Goal: Task Accomplishment & Management: Manage account settings

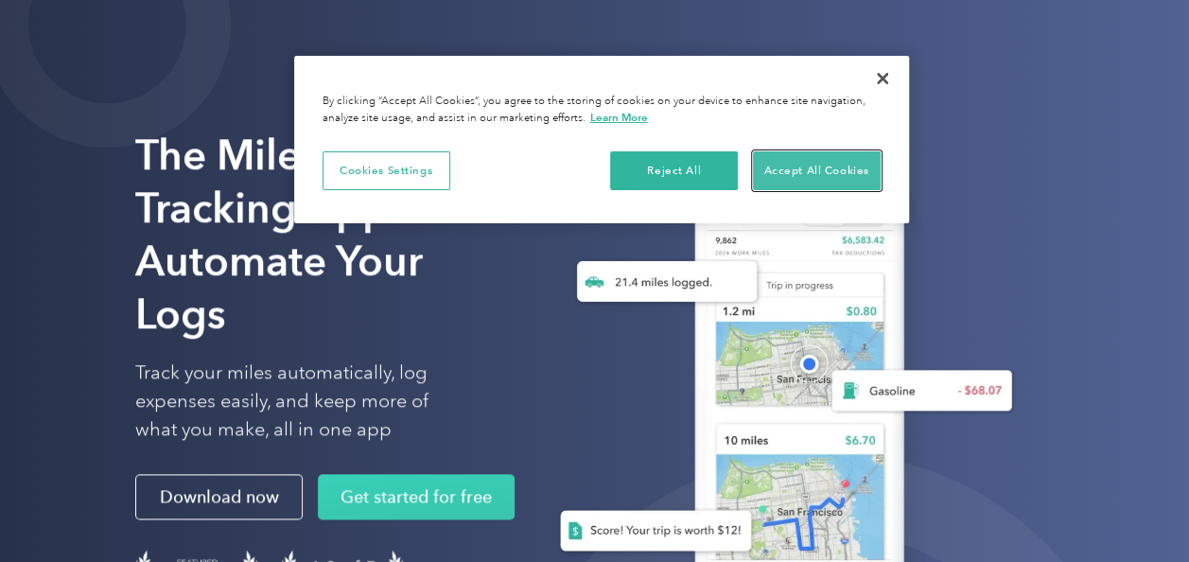
click at [808, 178] on button "Accept All Cookies" at bounding box center [817, 171] width 128 height 40
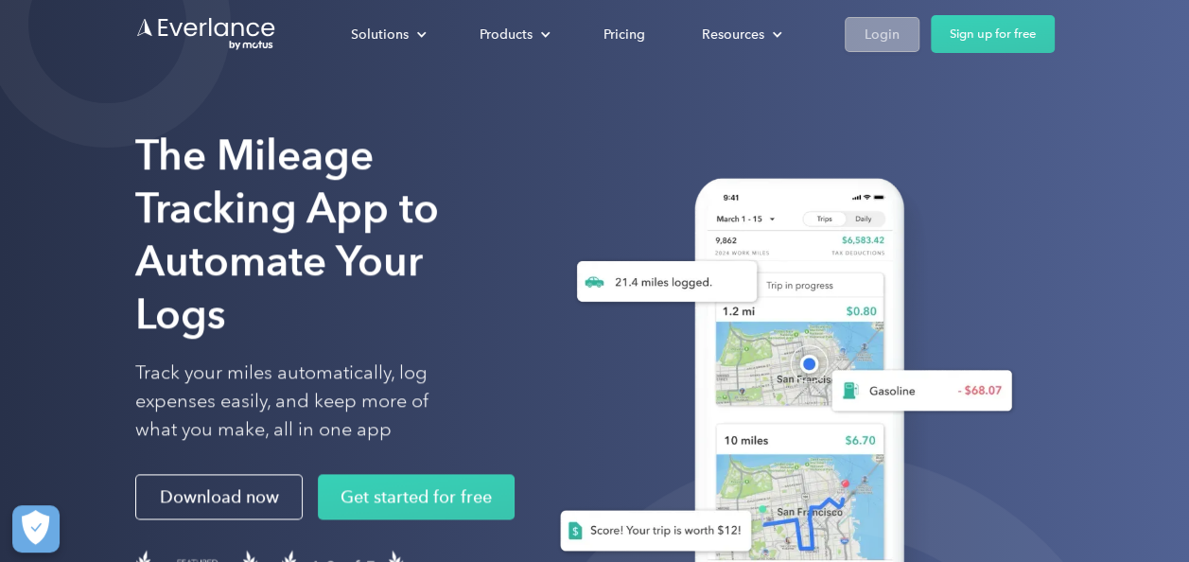
click at [889, 42] on div "Login" at bounding box center [882, 35] width 35 height 24
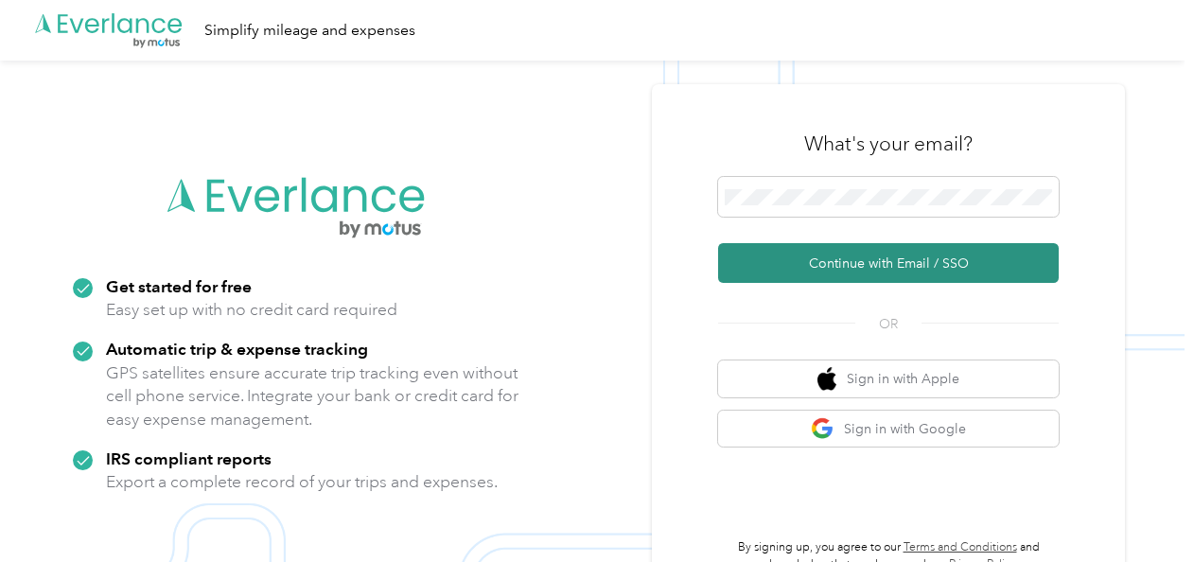
click at [871, 255] on button "Continue with Email / SSO" at bounding box center [888, 263] width 341 height 40
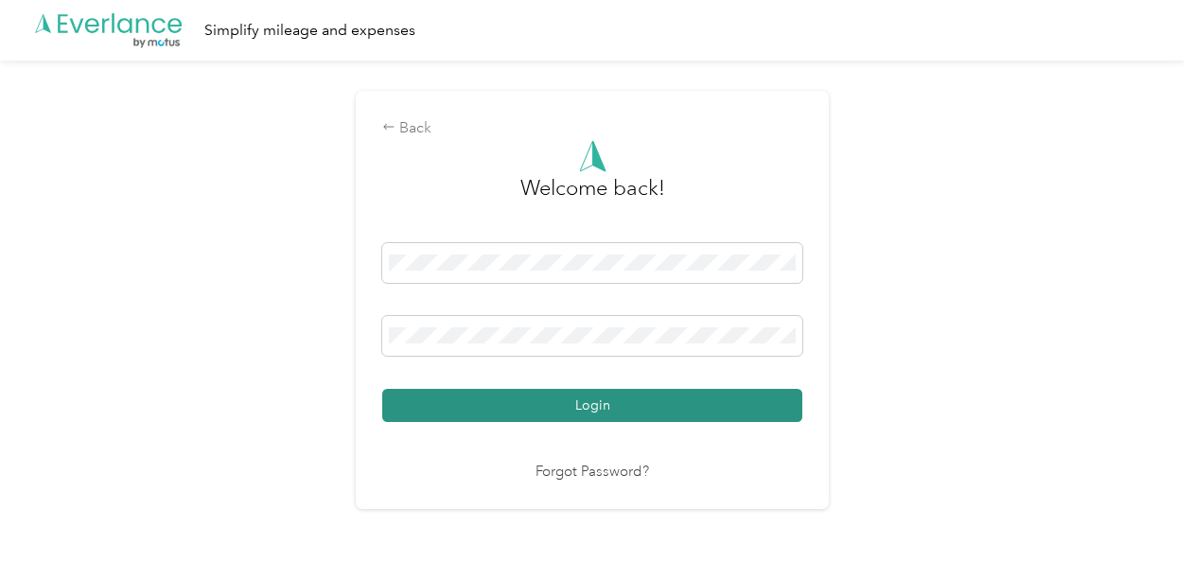
click at [589, 403] on button "Login" at bounding box center [592, 405] width 420 height 33
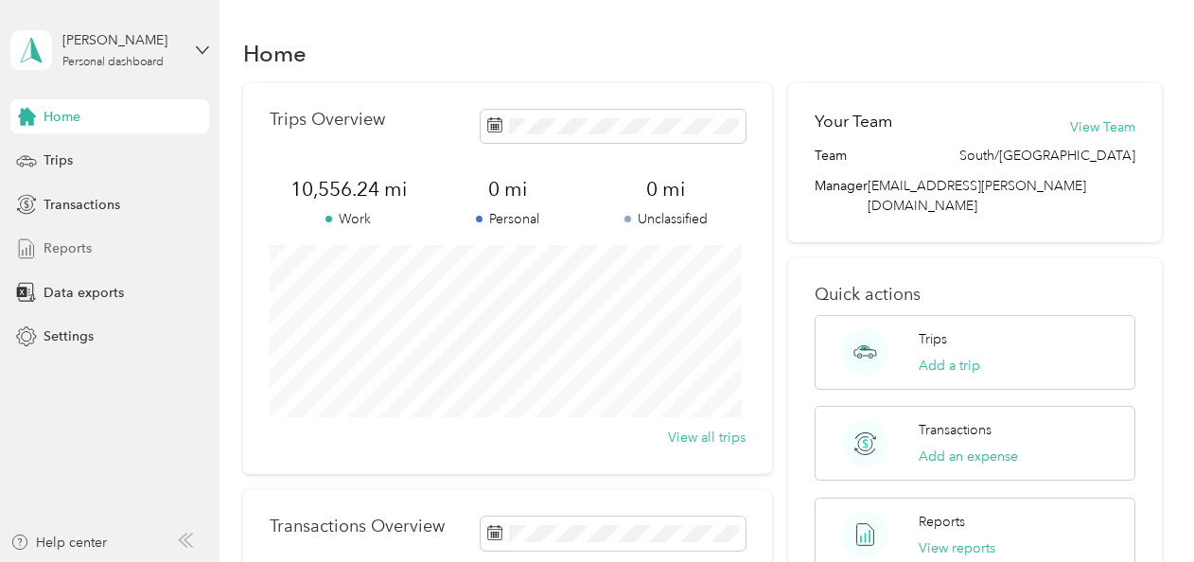
click at [113, 243] on div "Reports" at bounding box center [109, 249] width 199 height 34
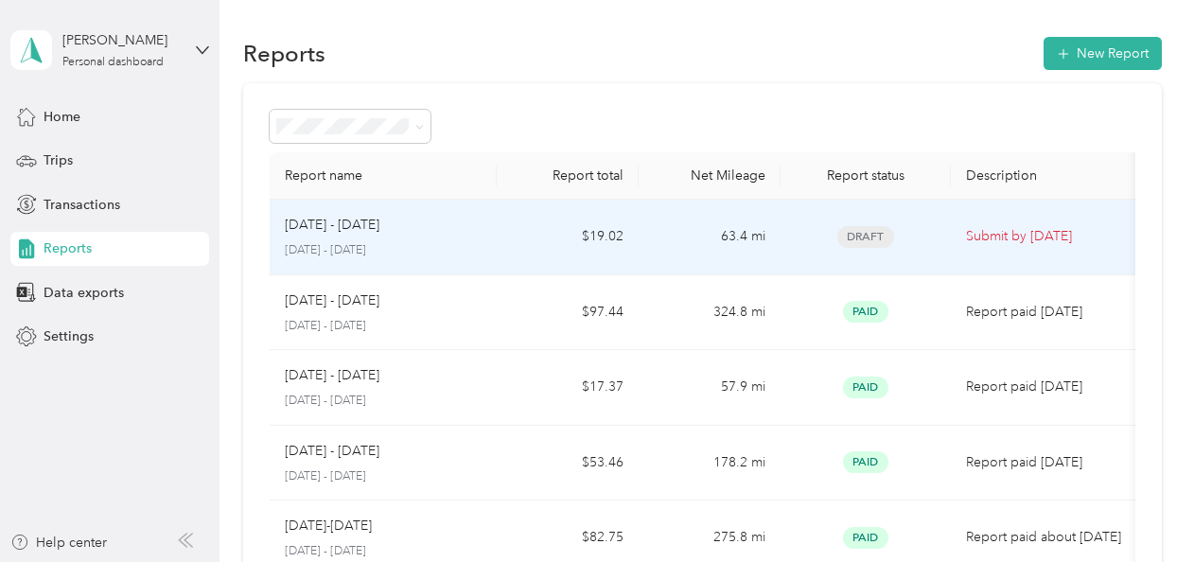
click at [988, 237] on p "Submit by Oct. 4, 2025" at bounding box center [1045, 236] width 159 height 21
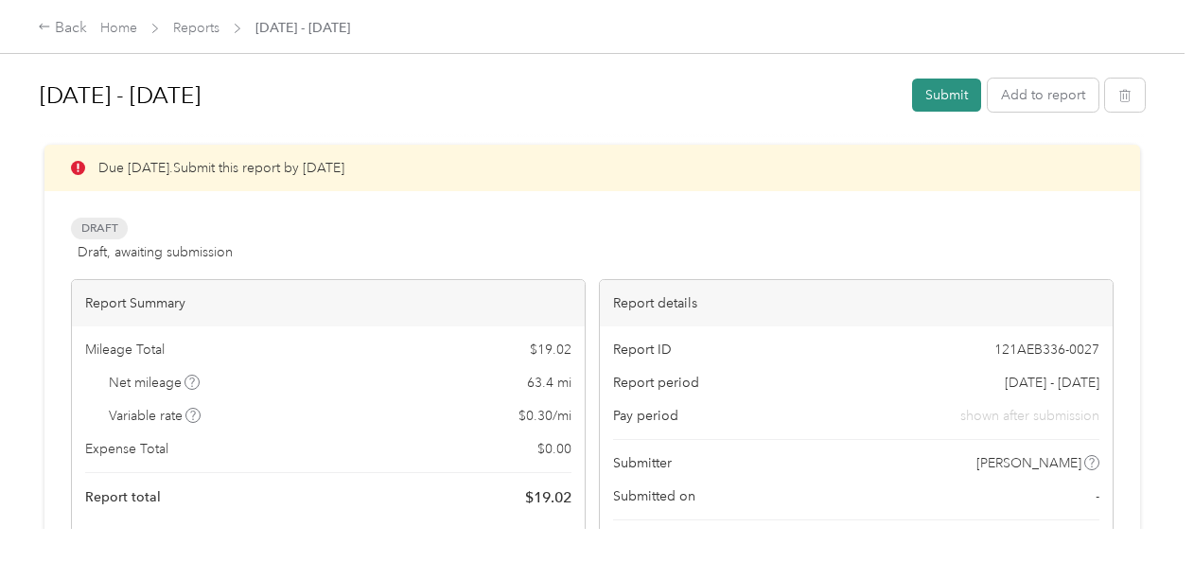
click at [933, 94] on button "Submit" at bounding box center [946, 95] width 69 height 33
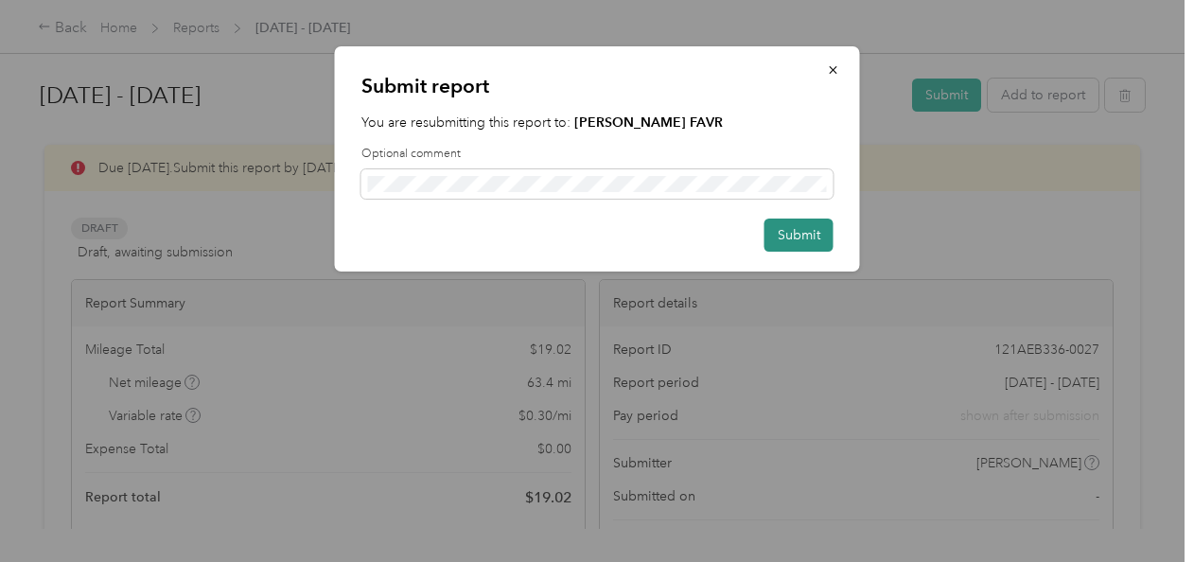
click at [819, 230] on button "Submit" at bounding box center [799, 235] width 69 height 33
